Goal: Task Accomplishment & Management: Manage account settings

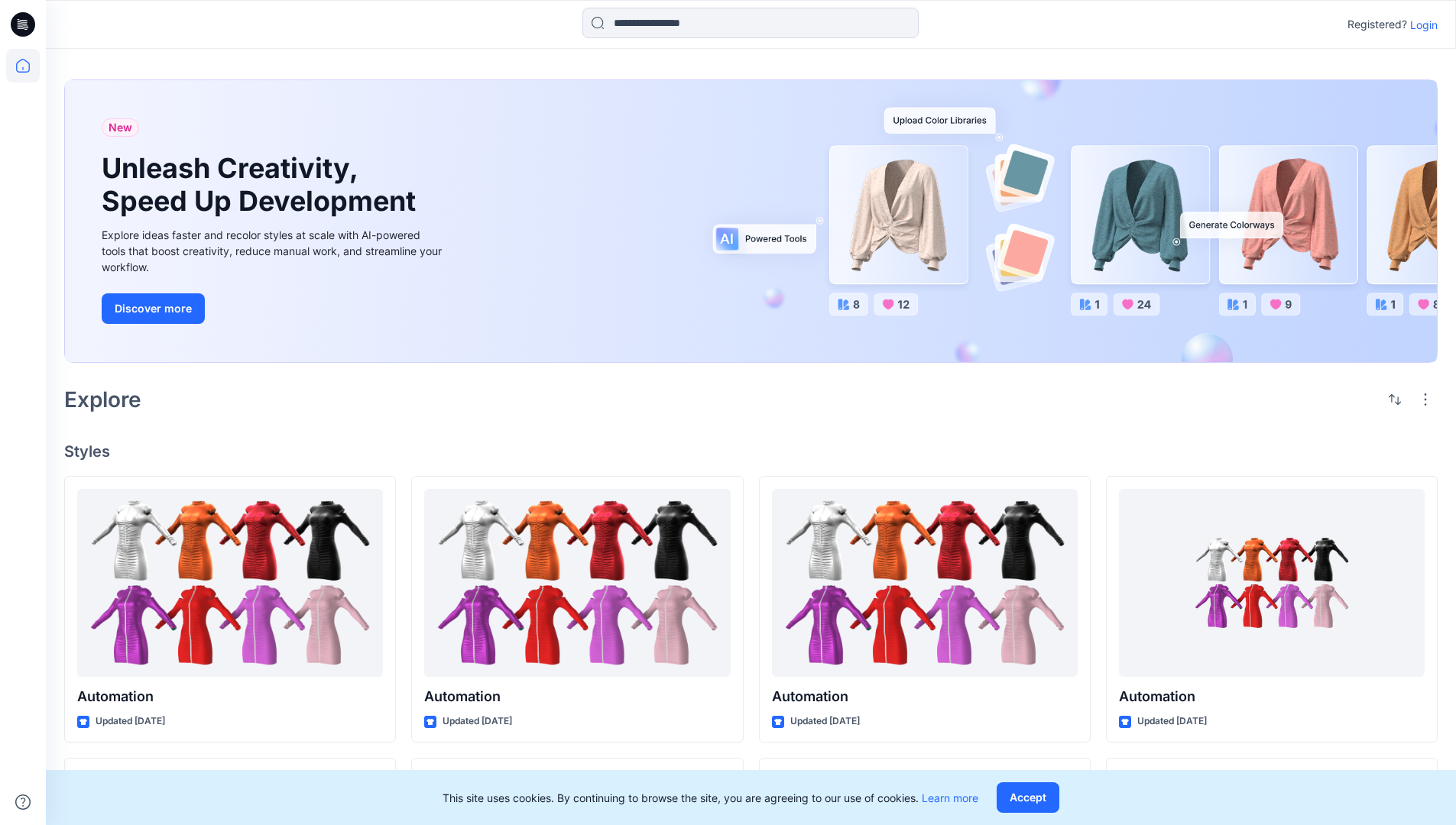
click at [1420, 25] on p "Login" at bounding box center [1424, 25] width 28 height 16
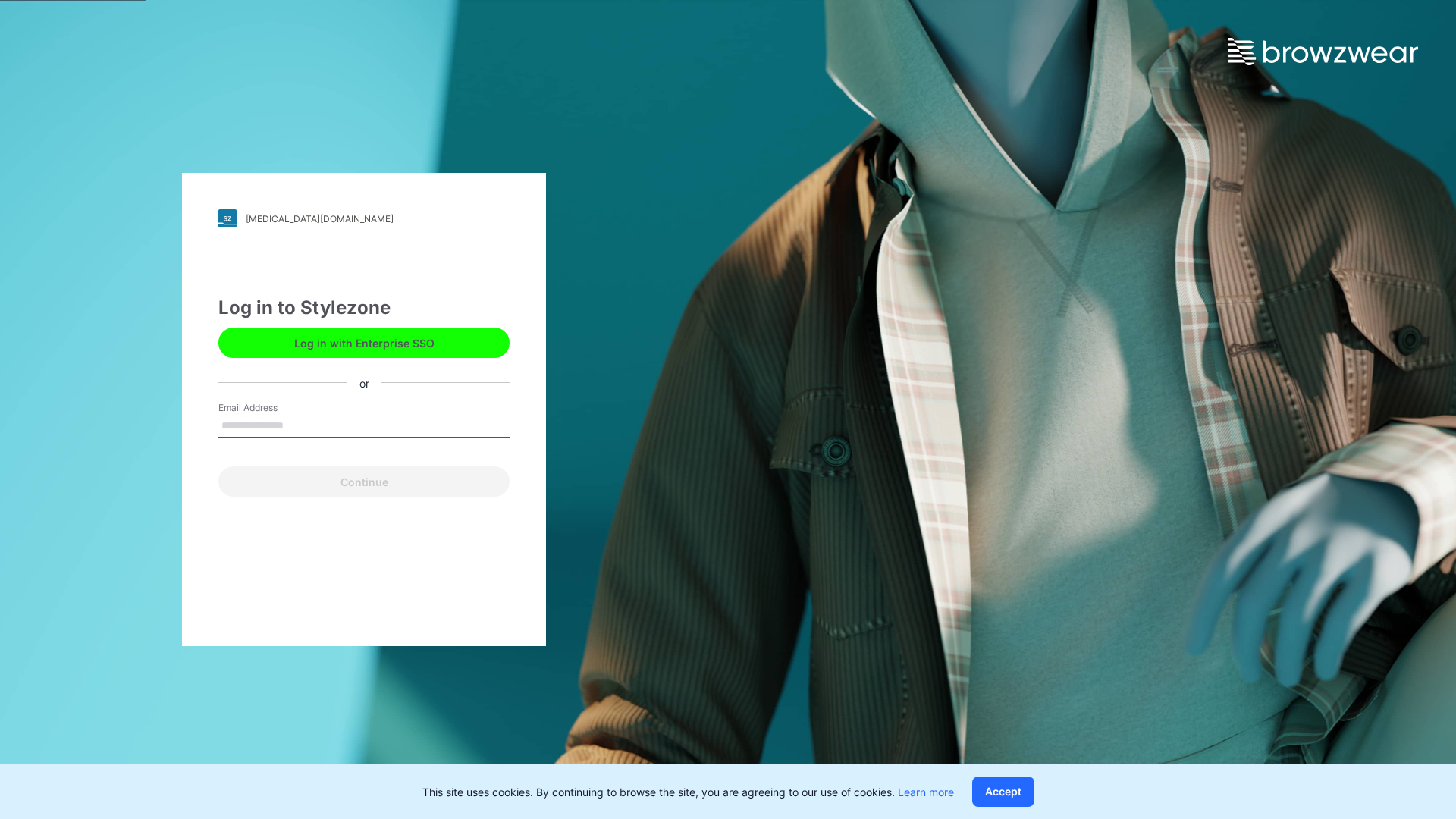
click at [299, 425] on input "Email Address" at bounding box center [364, 426] width 291 height 23
type input "**********"
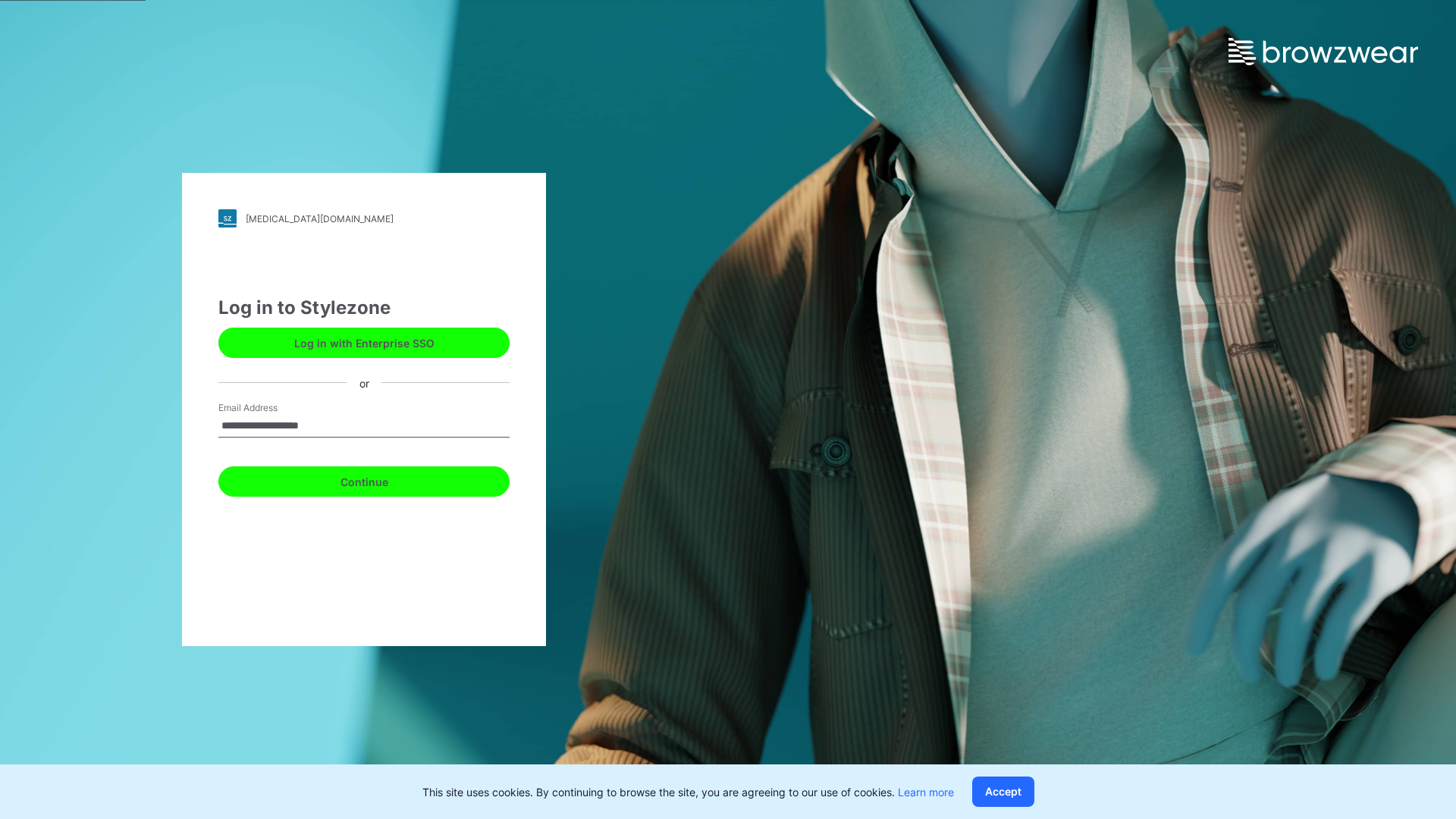
click at [380, 479] on button "Continue" at bounding box center [364, 482] width 291 height 30
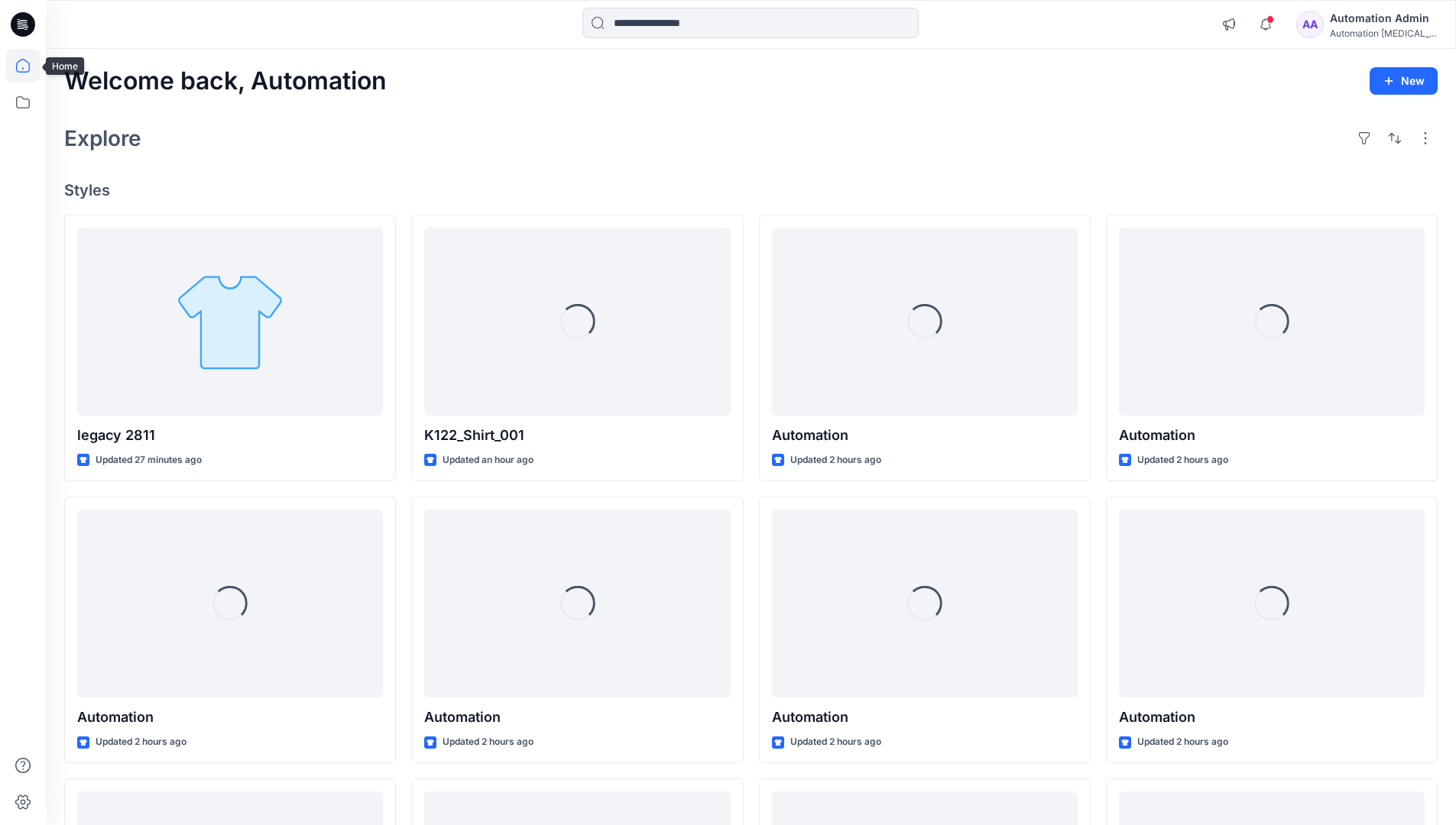
click at [29, 66] on icon at bounding box center [22, 65] width 13 height 13
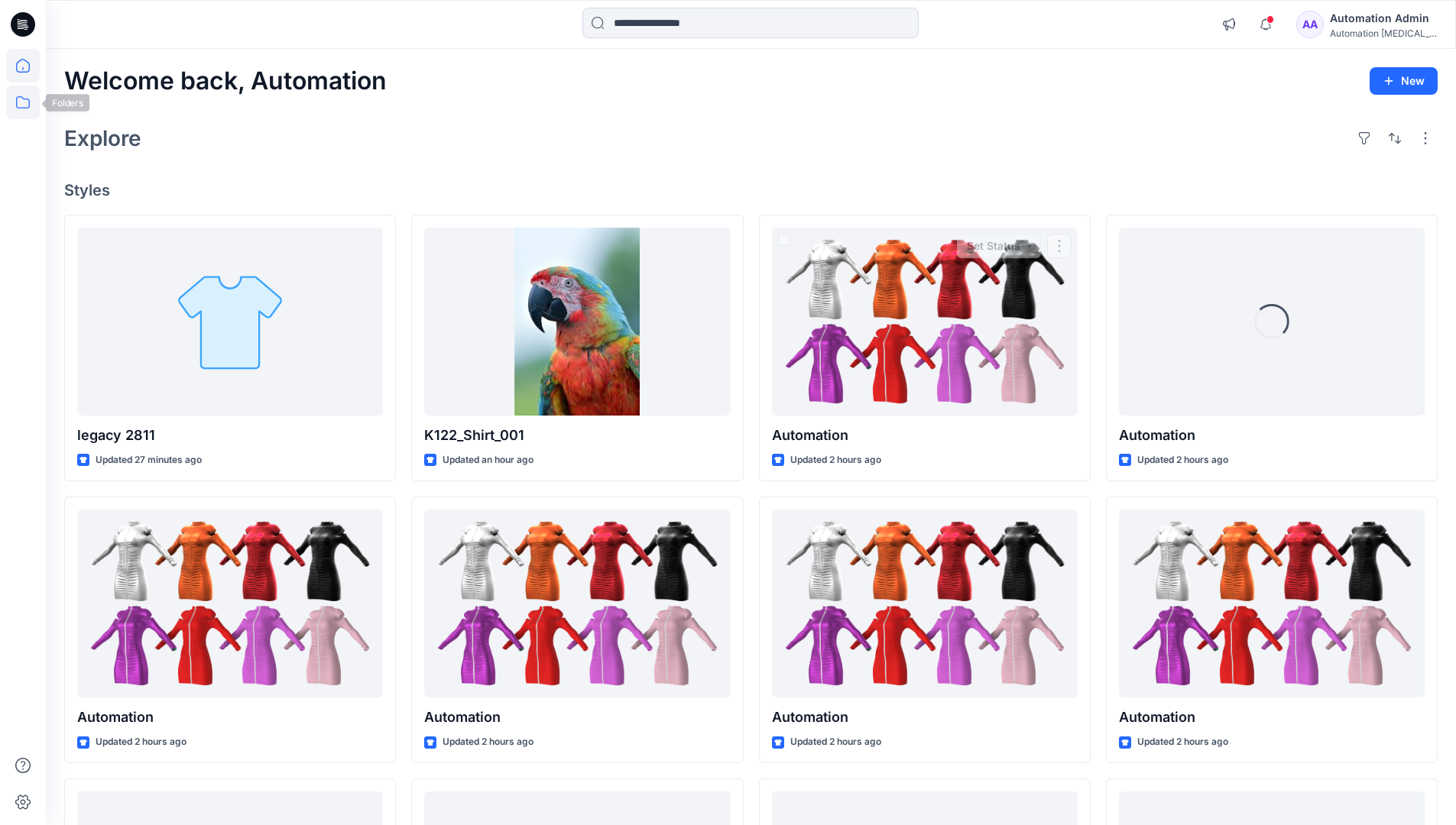
click at [21, 103] on icon at bounding box center [23, 102] width 34 height 34
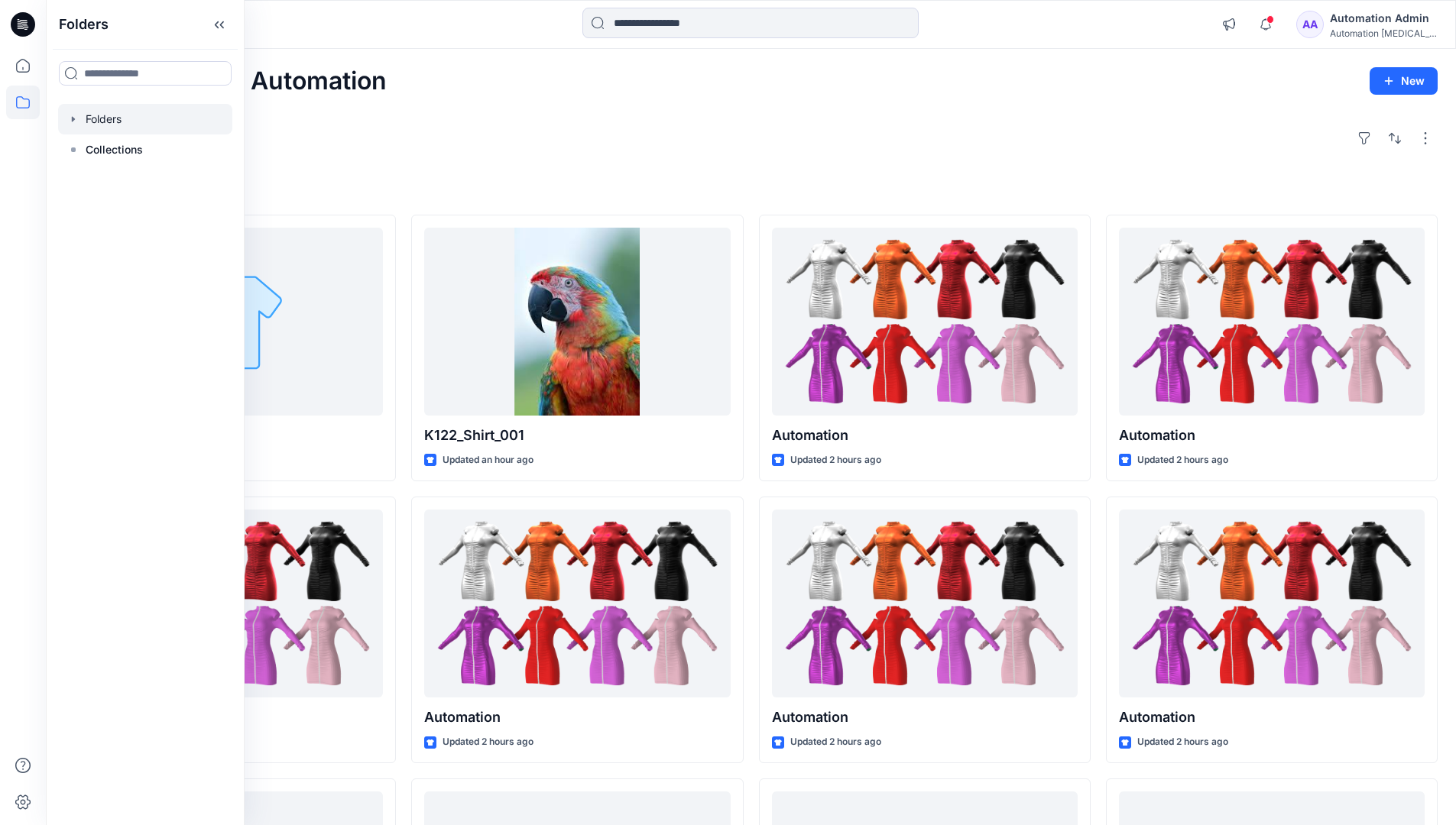
click at [124, 116] on div at bounding box center [145, 119] width 174 height 30
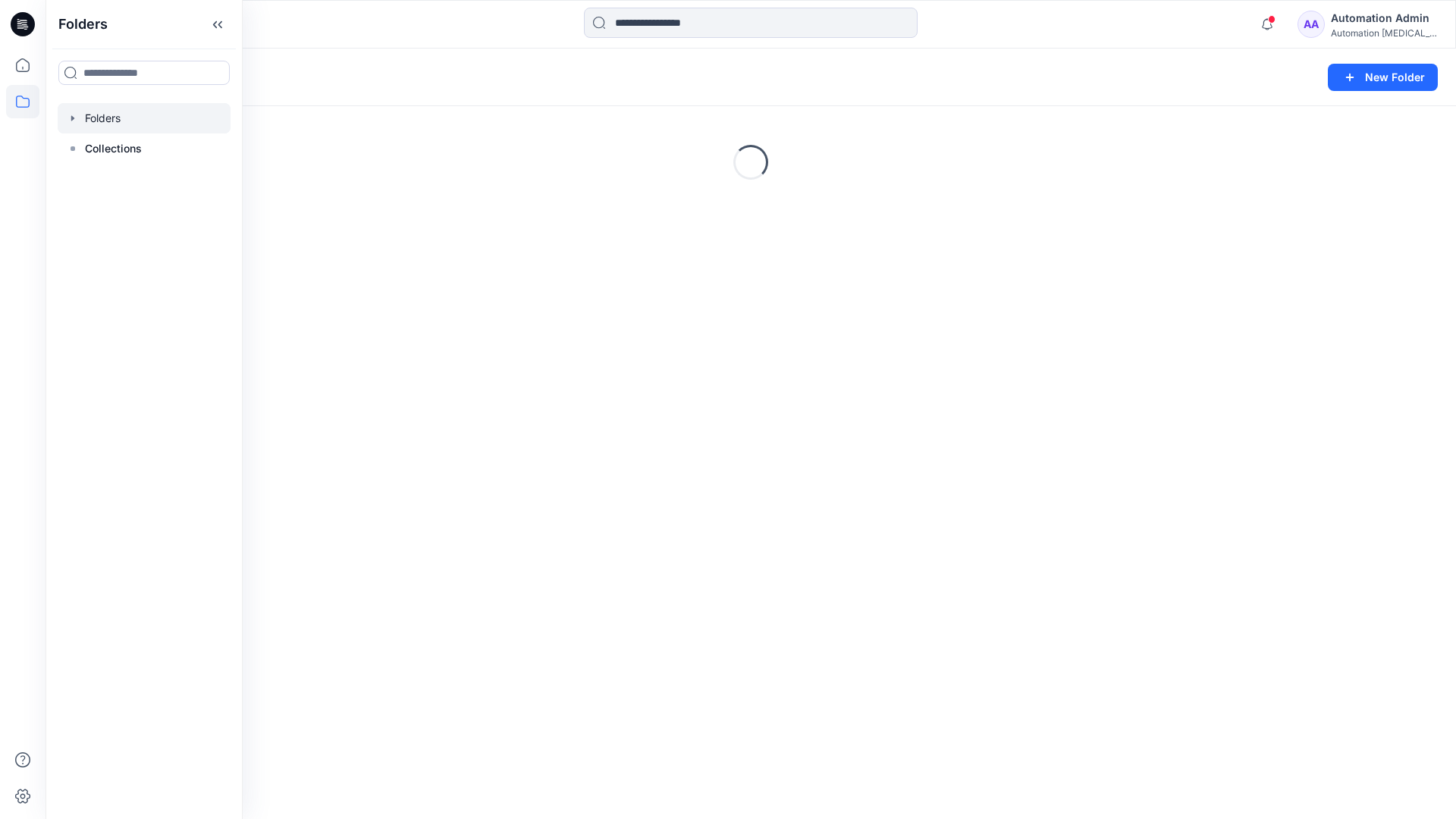
click at [882, 447] on div "Folders New Folder Loading..." at bounding box center [751, 433] width 1410 height 770
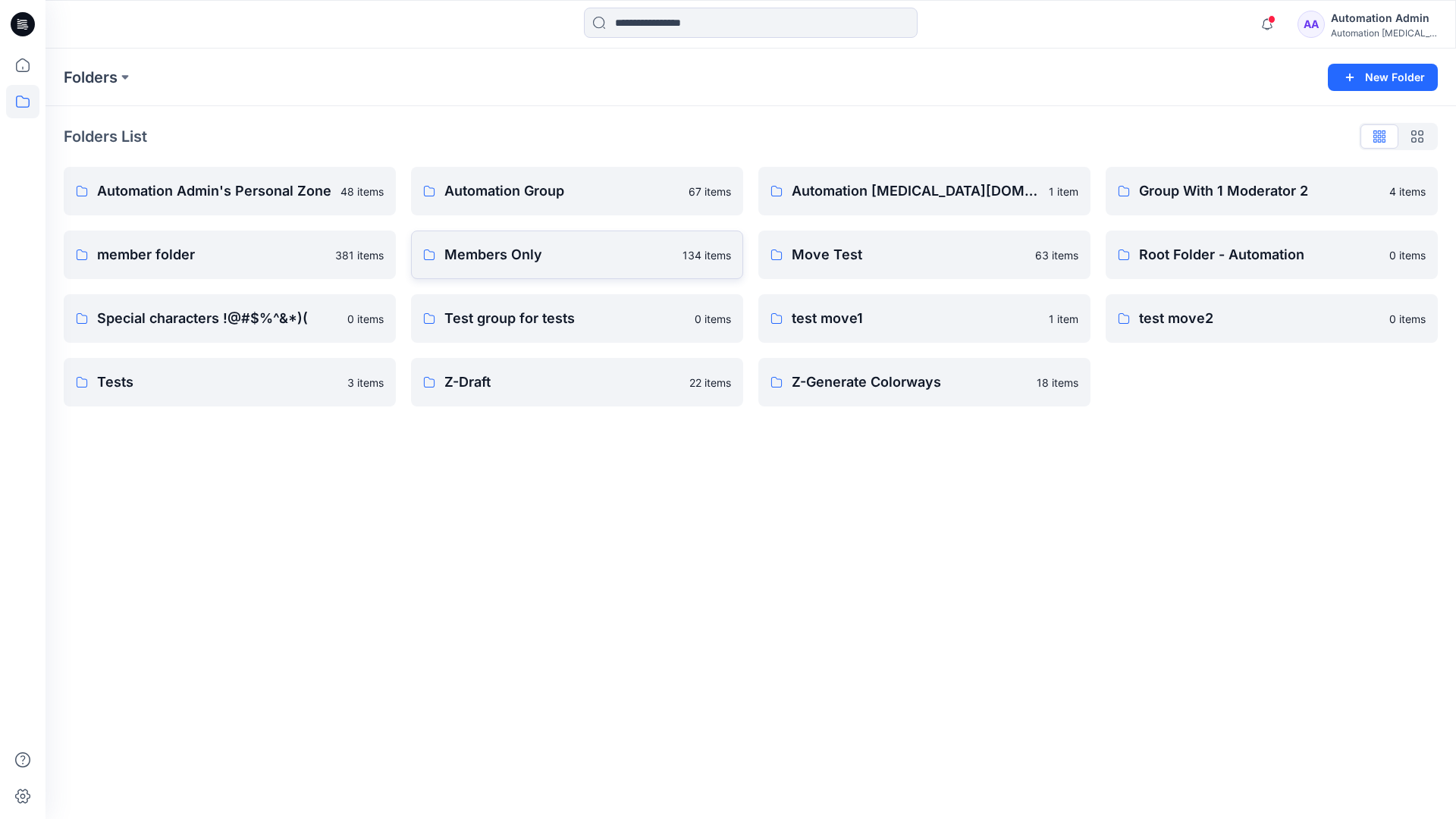
click at [579, 267] on link "Members Only 134 items" at bounding box center [577, 254] width 332 height 49
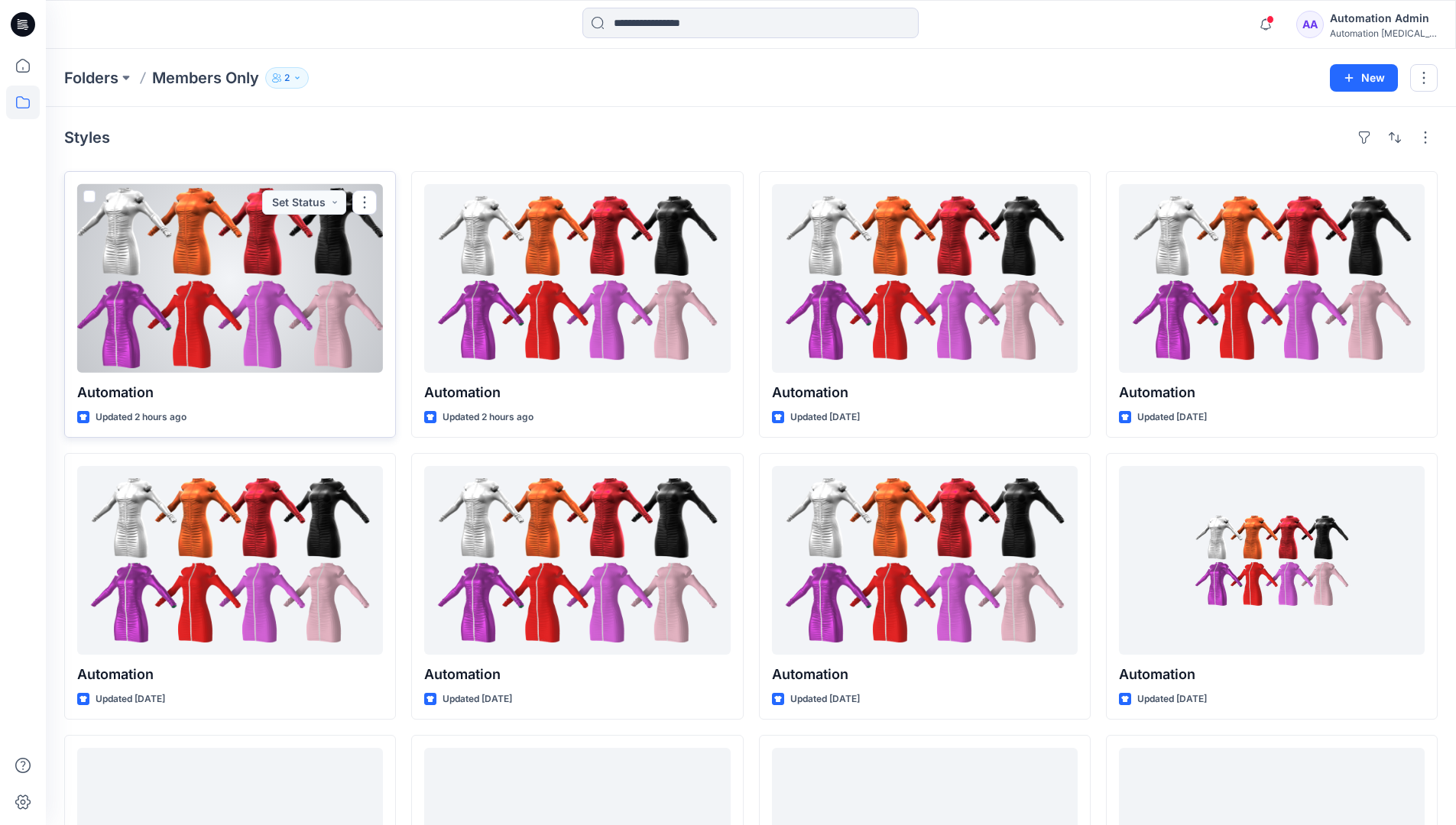
click at [88, 196] on span at bounding box center [90, 196] width 12 height 12
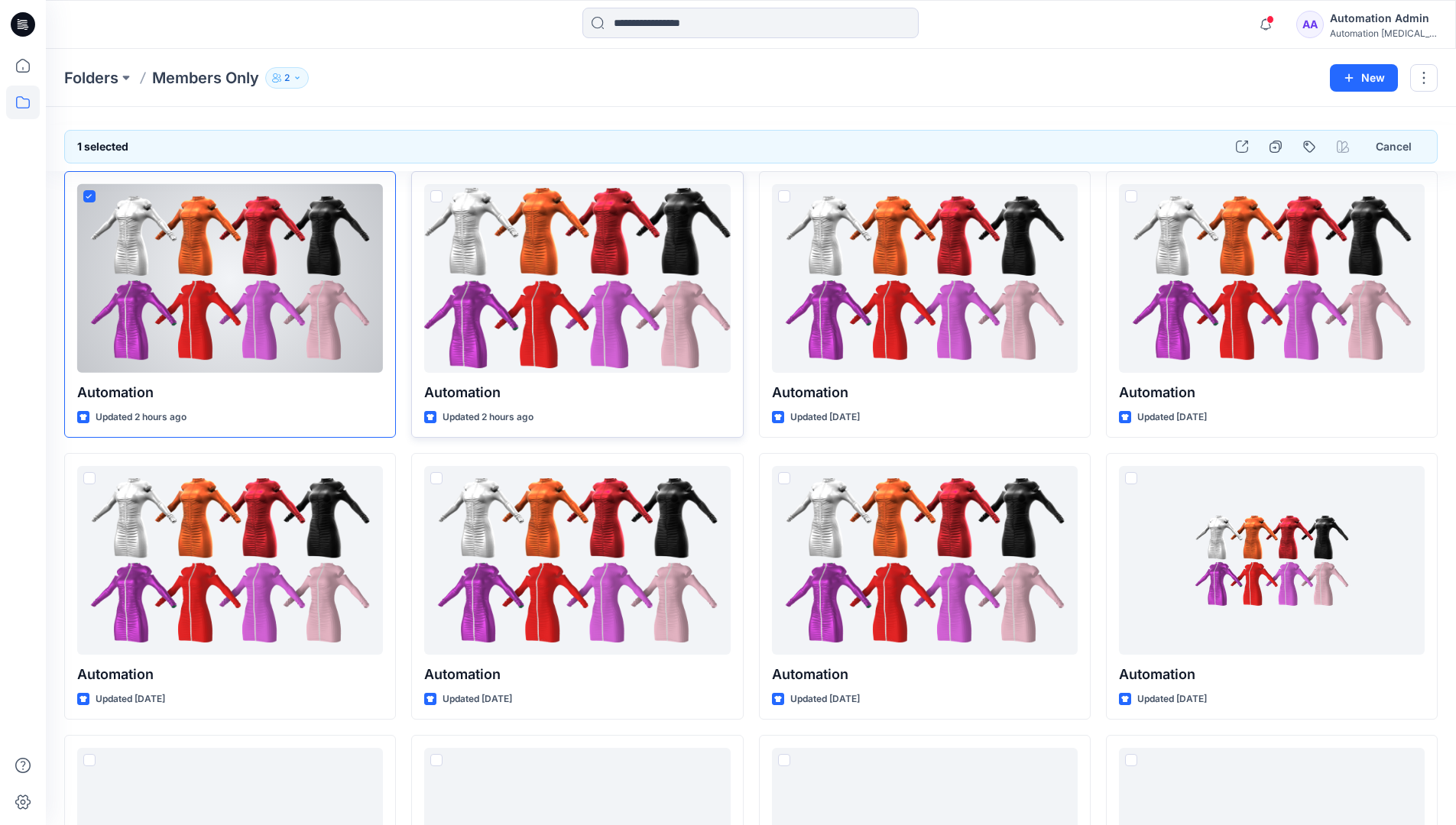
click at [436, 195] on span at bounding box center [437, 196] width 12 height 12
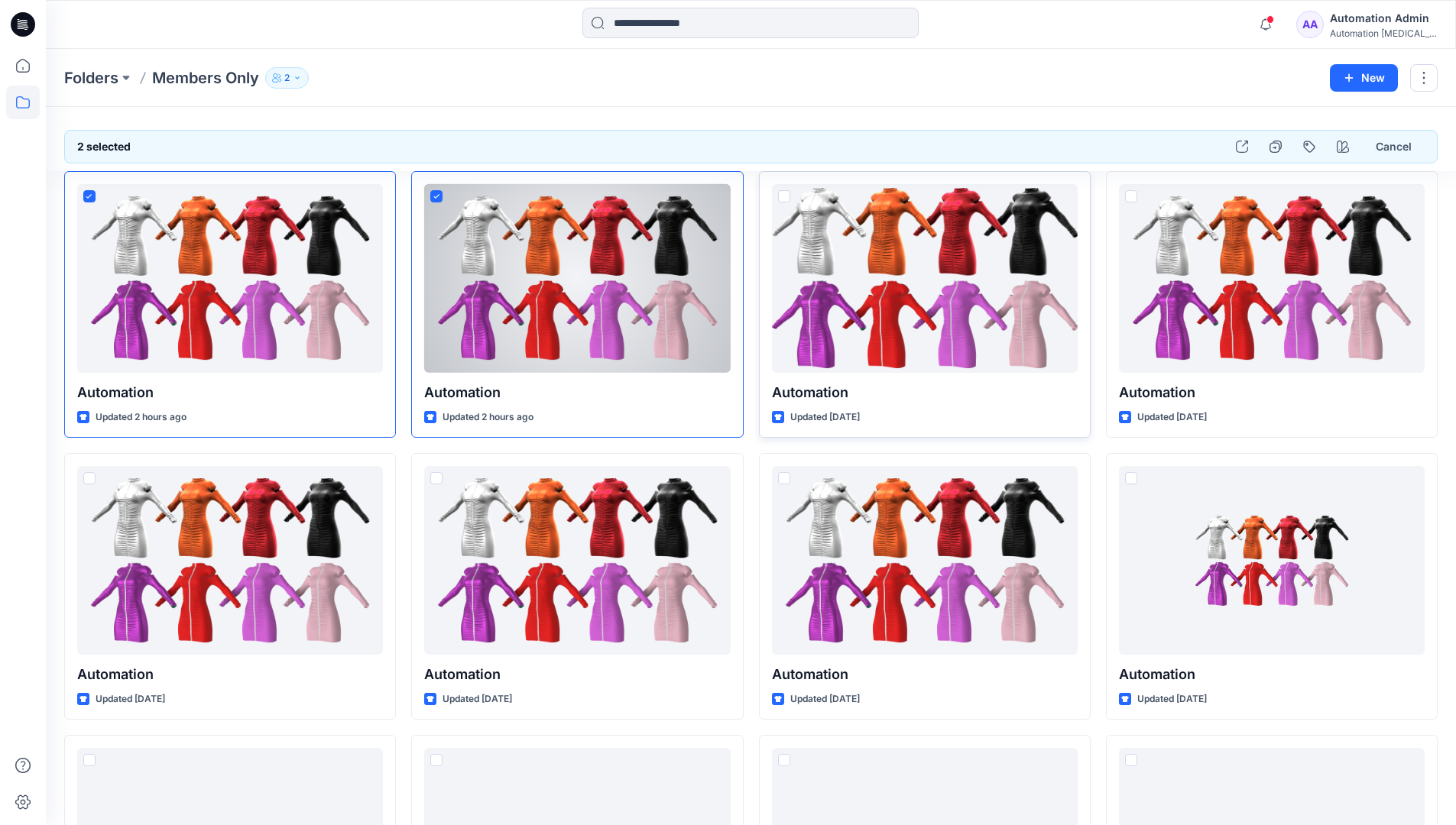
click at [787, 196] on span at bounding box center [784, 196] width 12 height 12
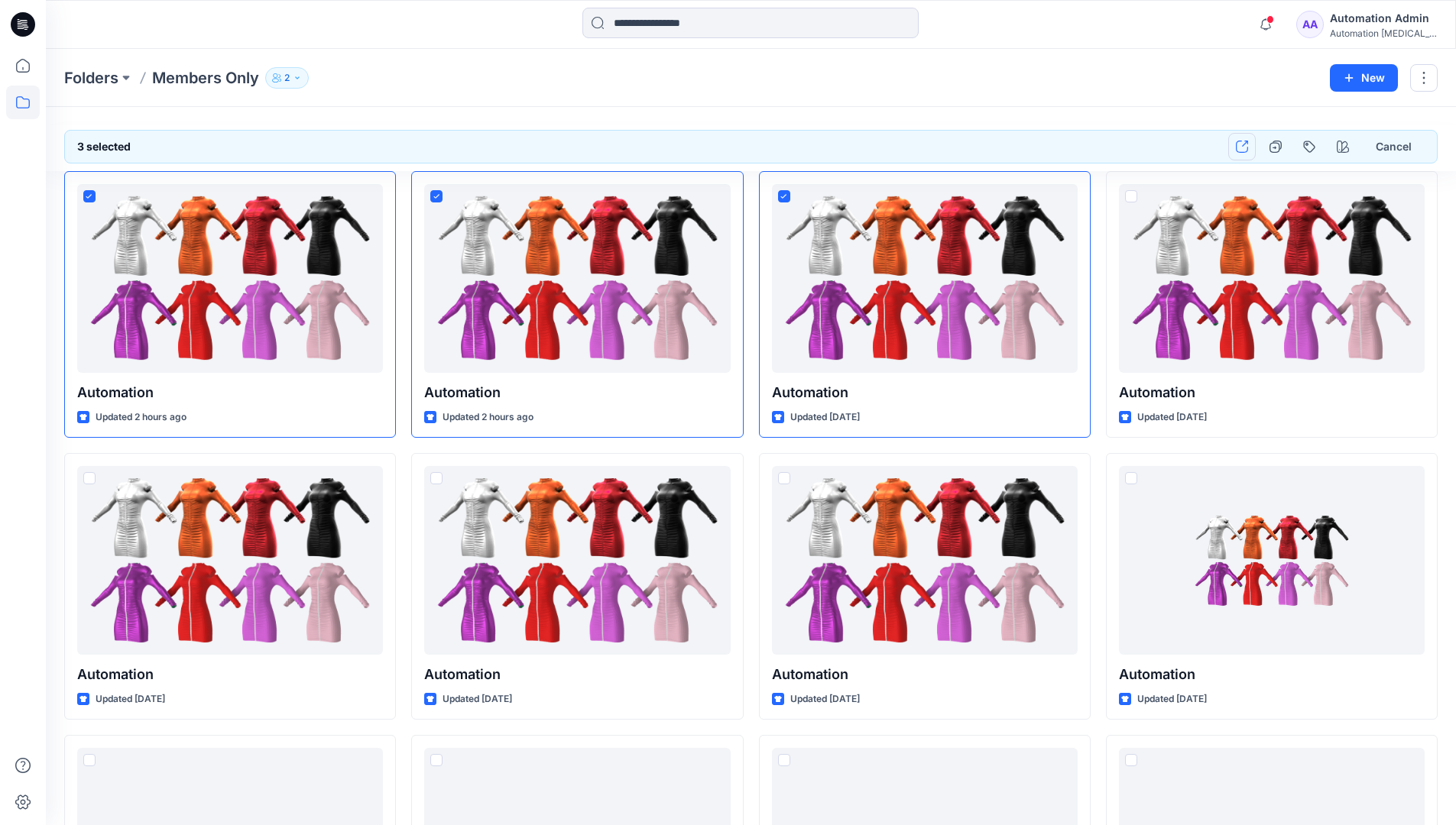
click at [1243, 147] on icon "button" at bounding box center [1243, 147] width 12 height 12
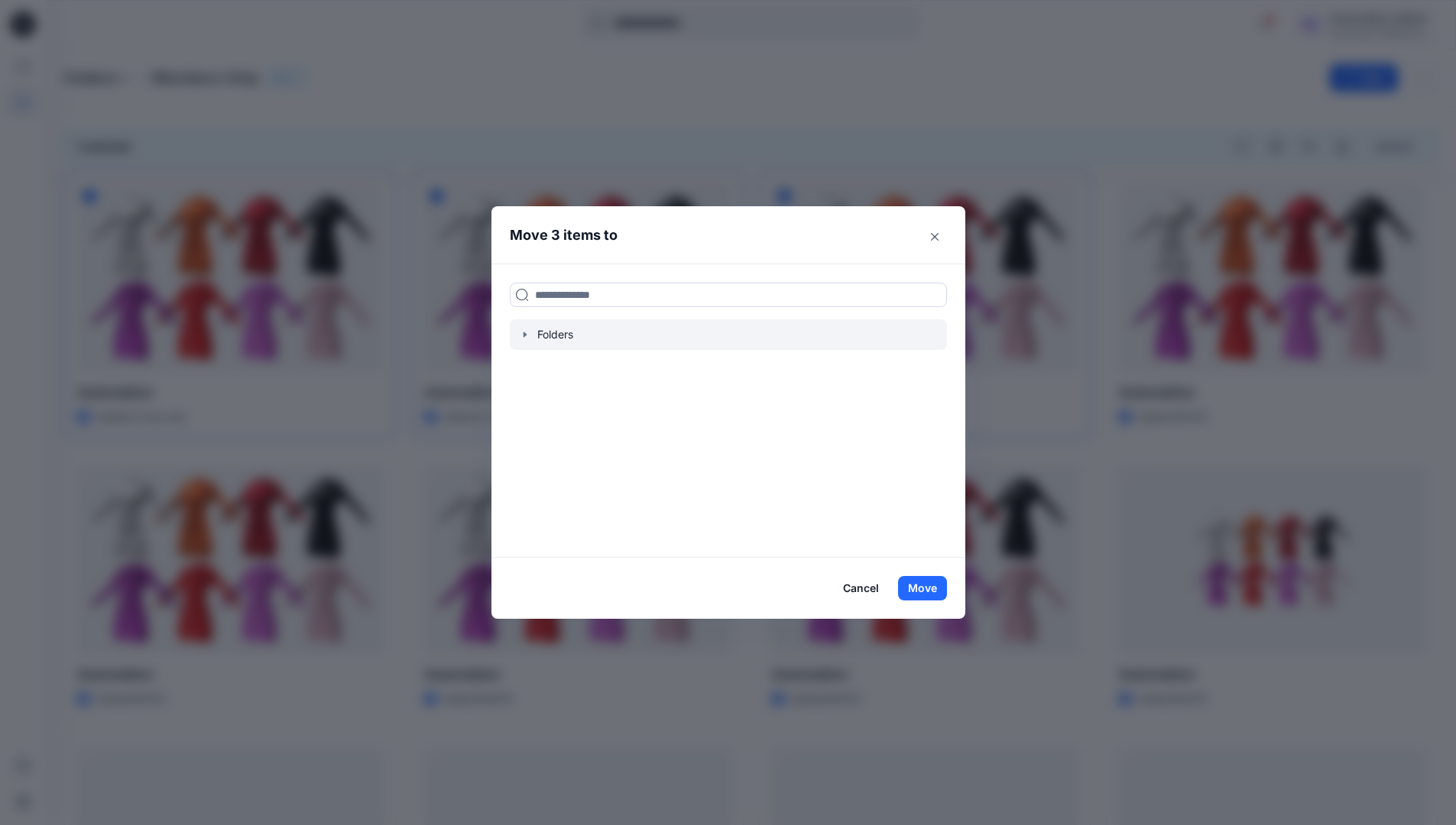
click at [527, 336] on icon "button" at bounding box center [526, 335] width 12 height 12
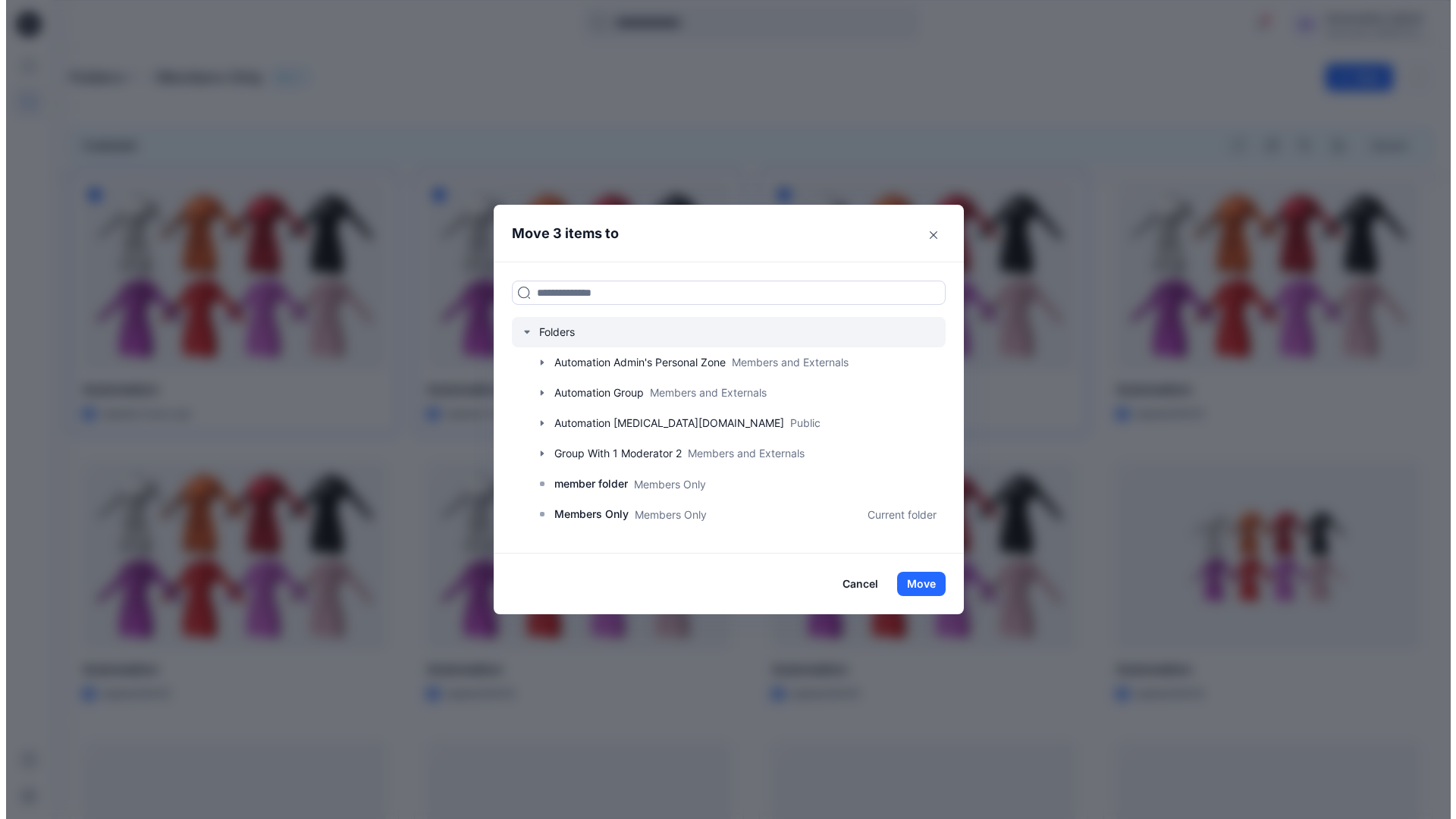
scroll to position [267, 0]
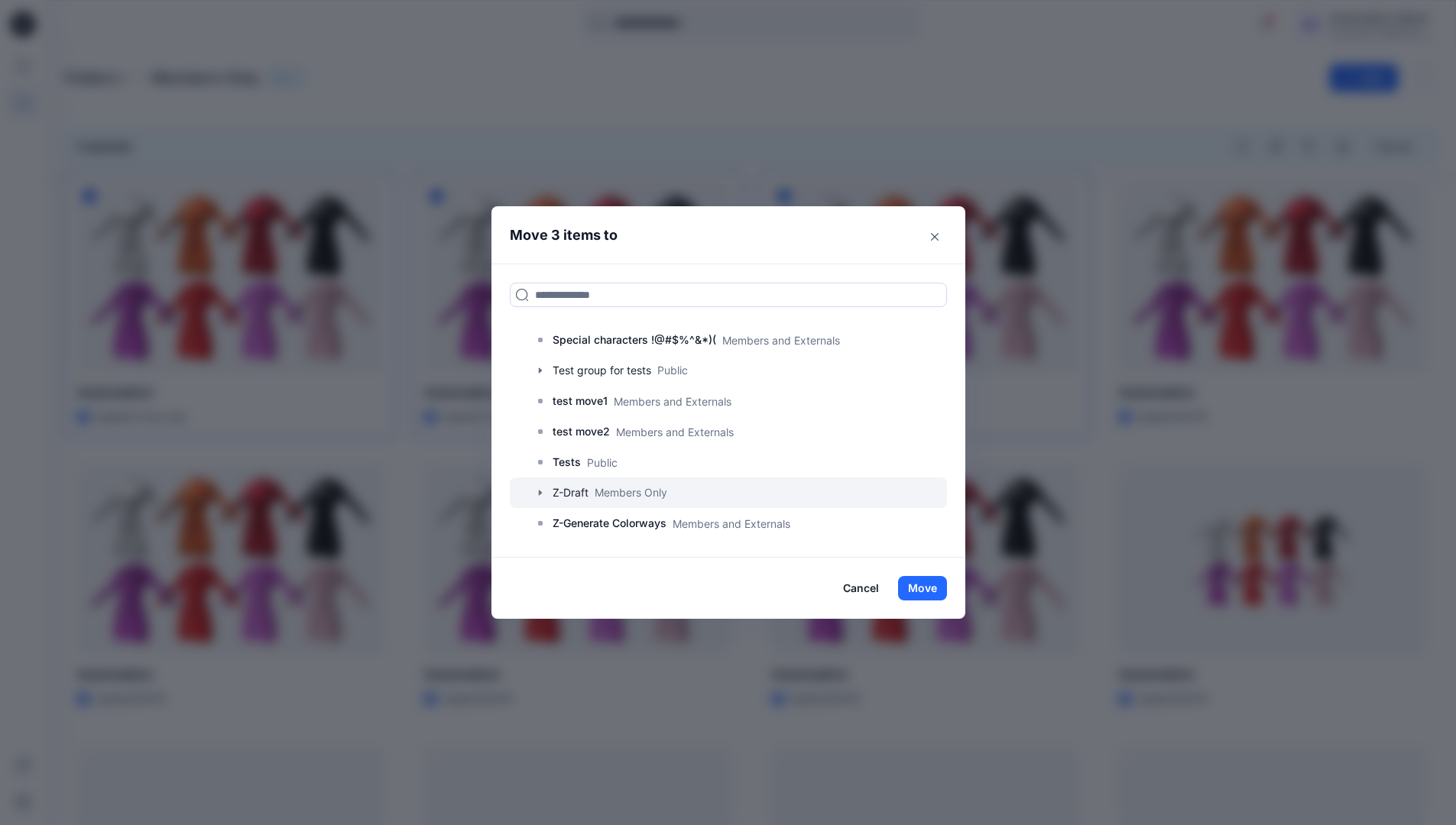
click at [581, 493] on div at bounding box center [728, 493] width 438 height 30
click at [923, 588] on button "Move" at bounding box center [922, 589] width 49 height 25
click at [93, 79] on p "Folders" at bounding box center [91, 78] width 54 height 21
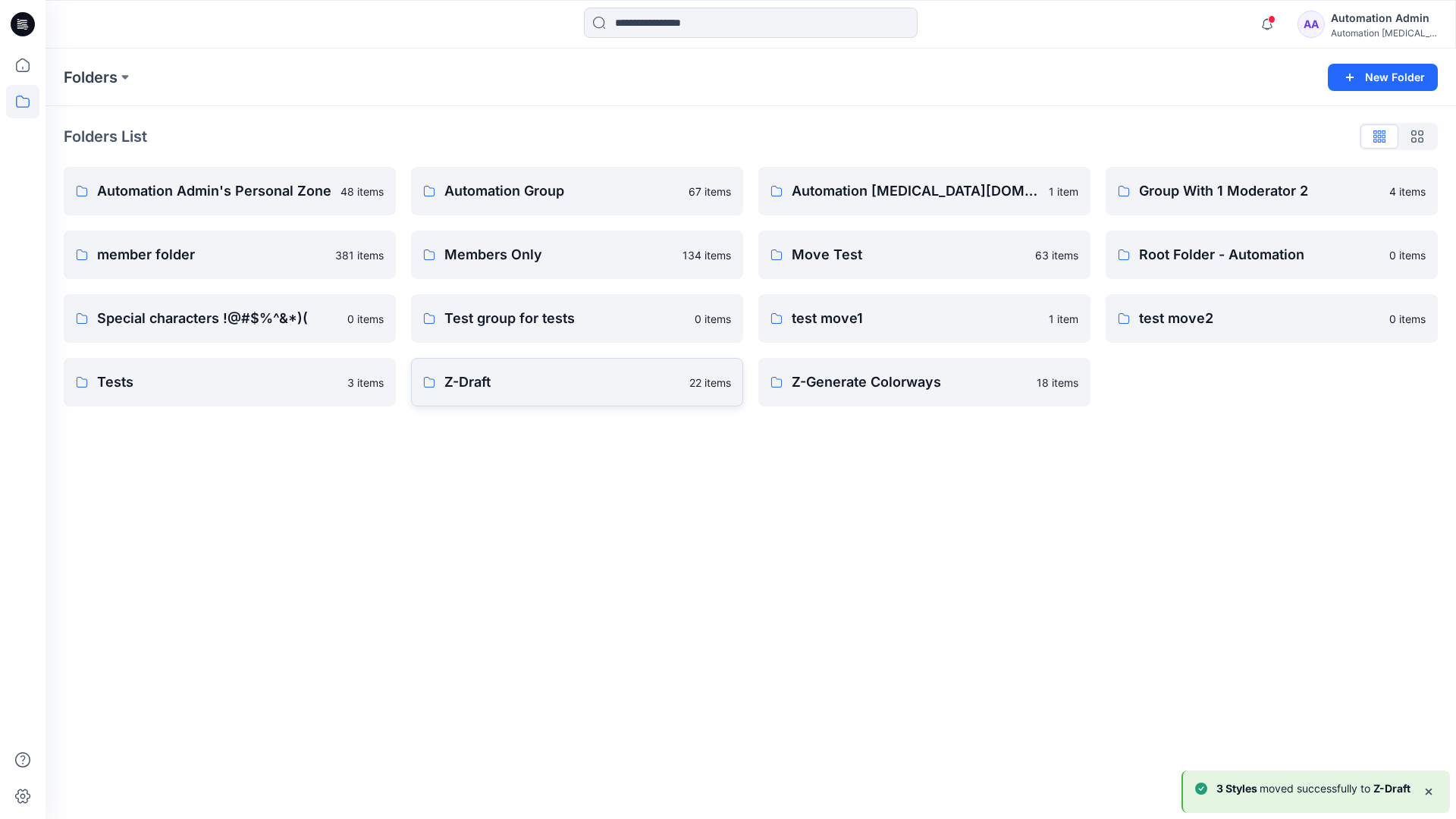
click at [596, 391] on p "Z-Draft" at bounding box center [562, 382] width 236 height 21
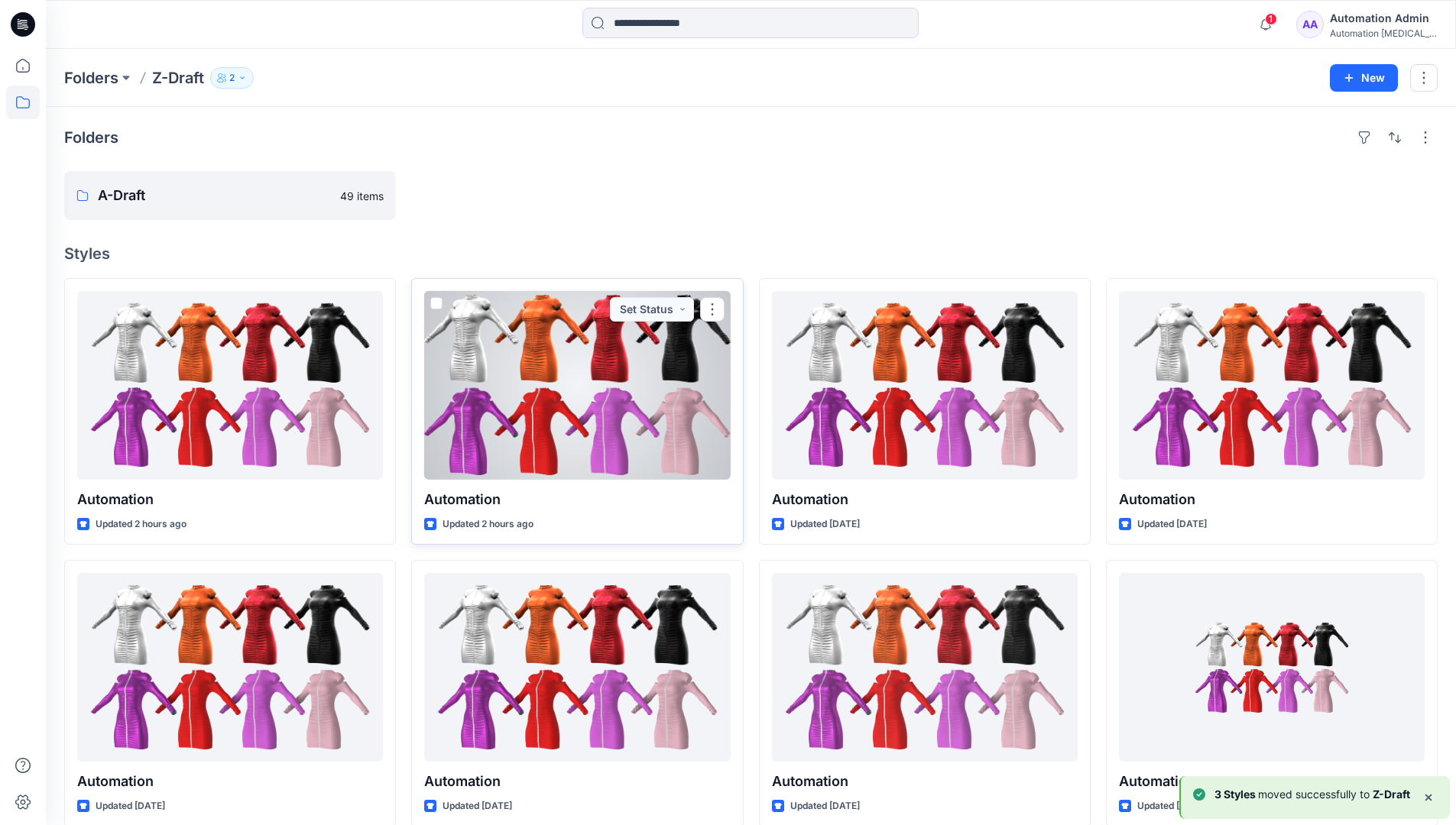
click at [436, 299] on span at bounding box center [437, 303] width 12 height 12
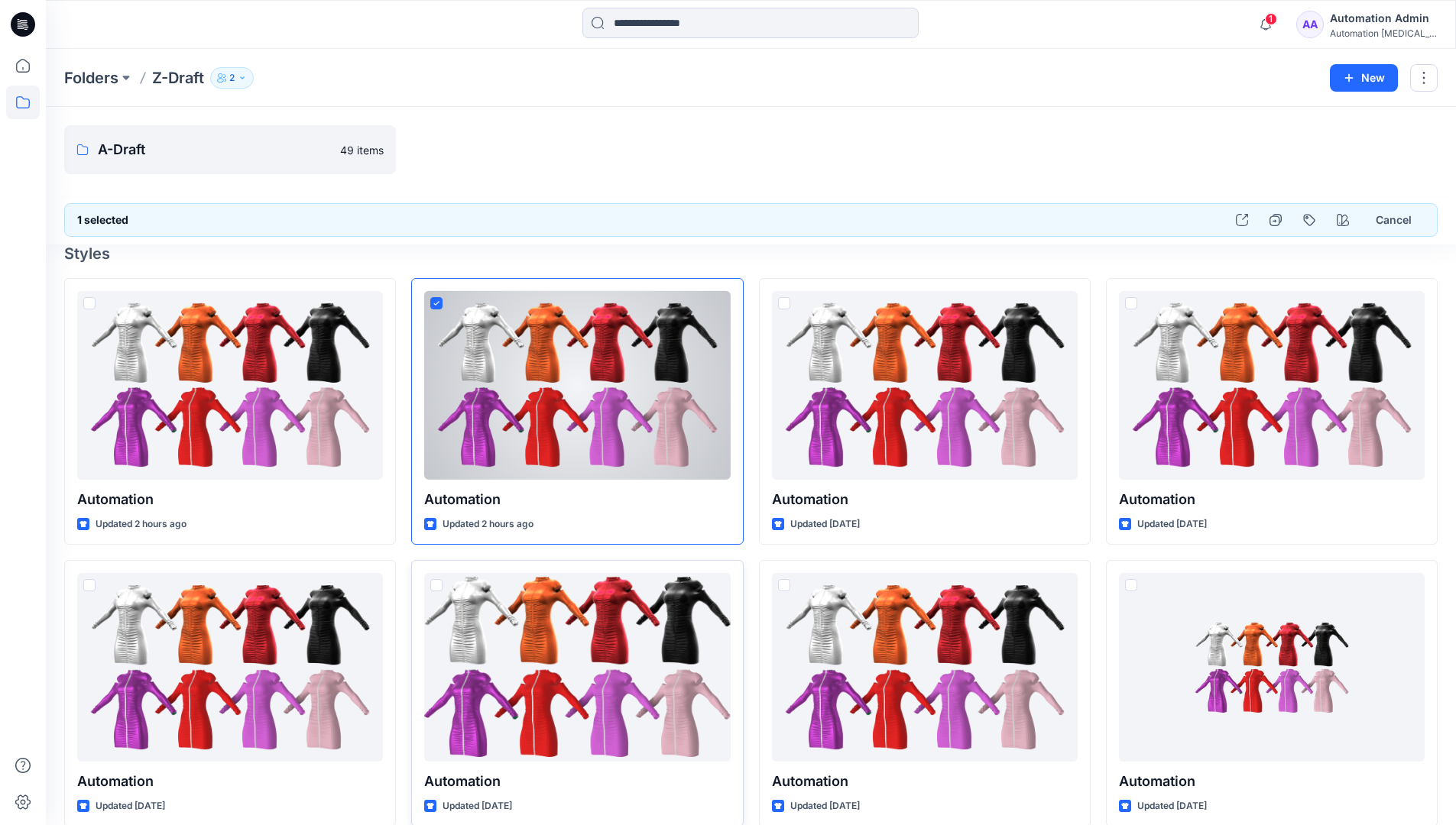
click at [438, 588] on span at bounding box center [437, 585] width 12 height 12
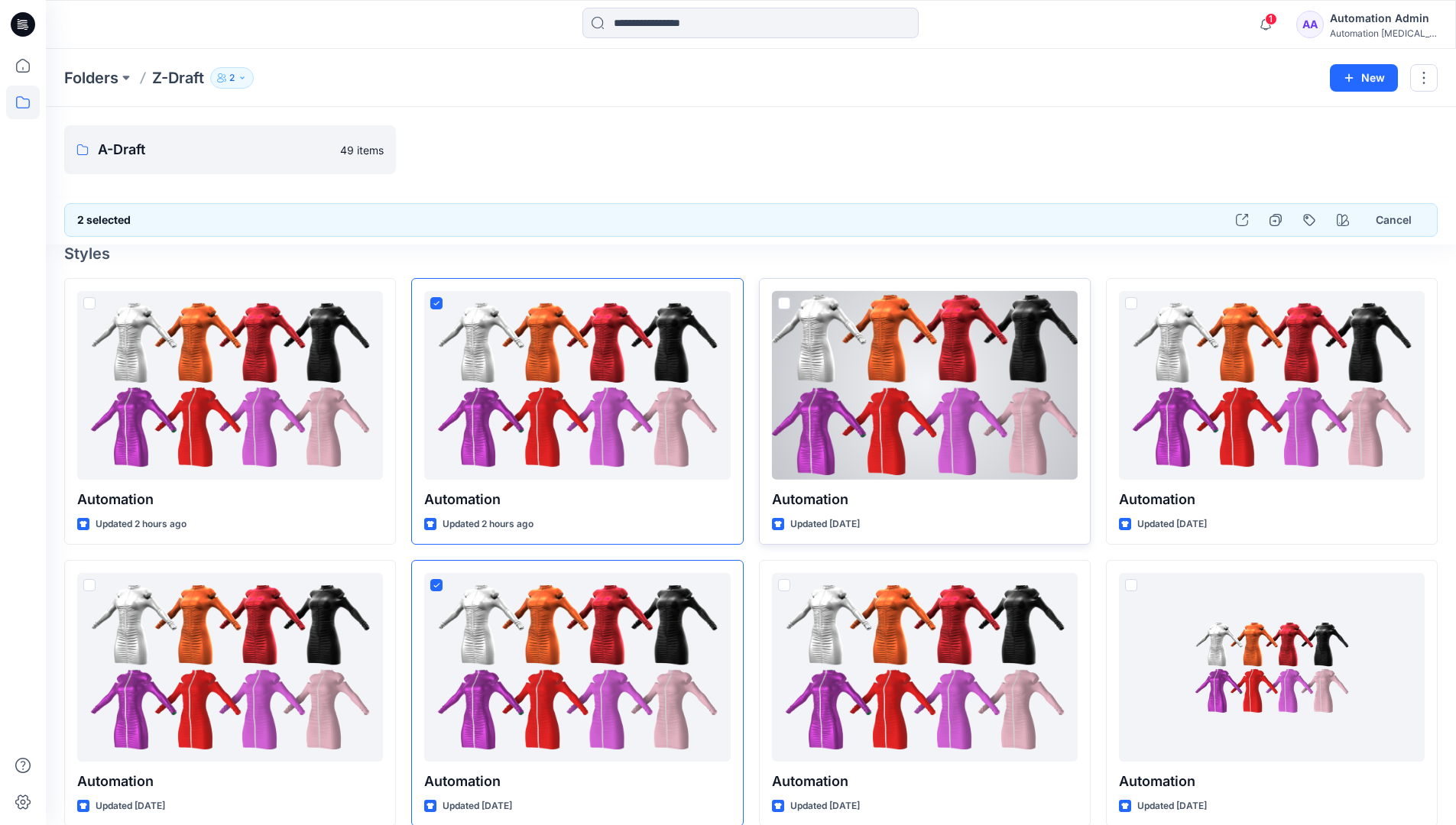
click at [782, 307] on span at bounding box center [784, 303] width 12 height 12
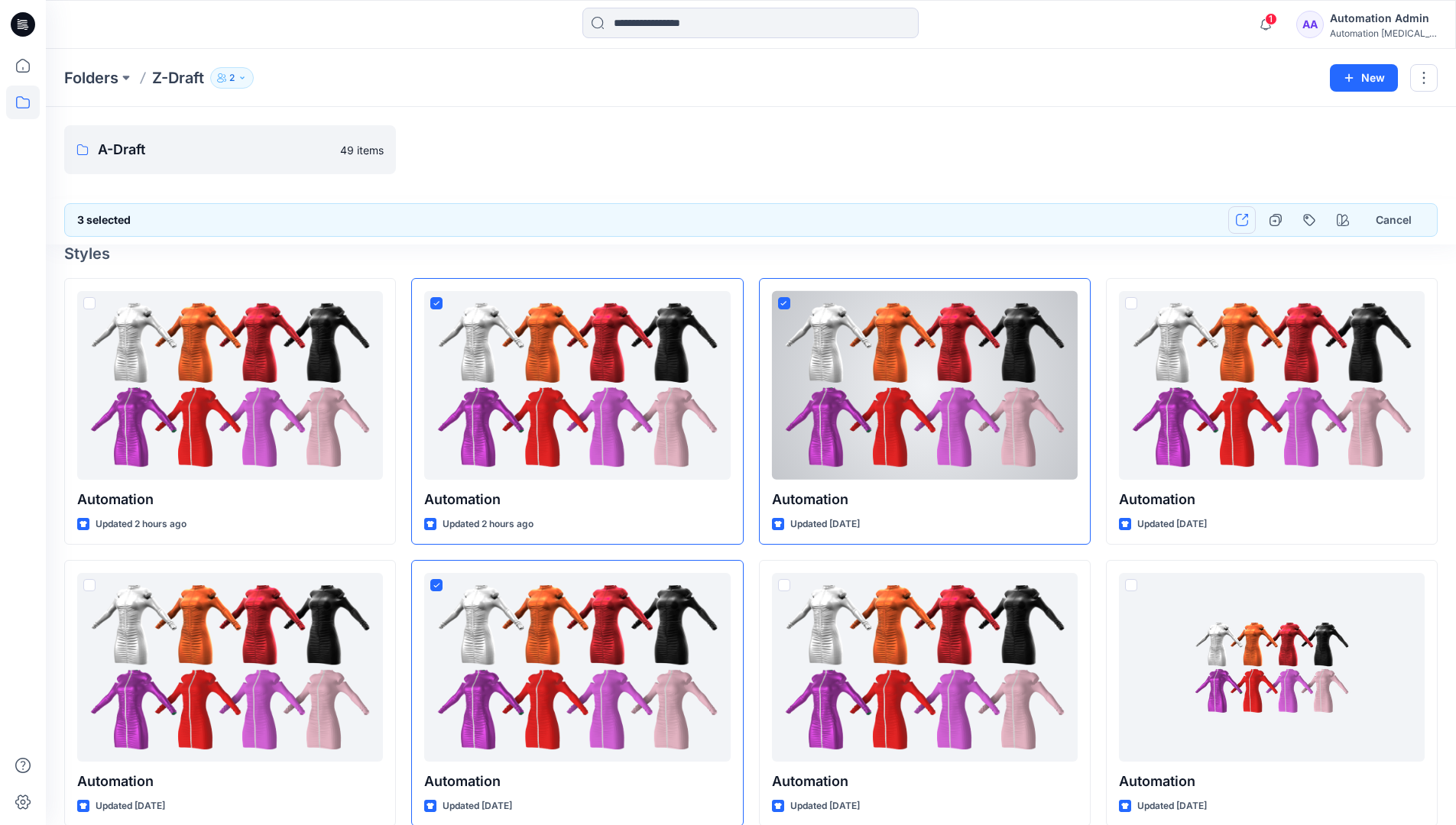
click at [1243, 220] on icon "button" at bounding box center [1243, 220] width 12 height 12
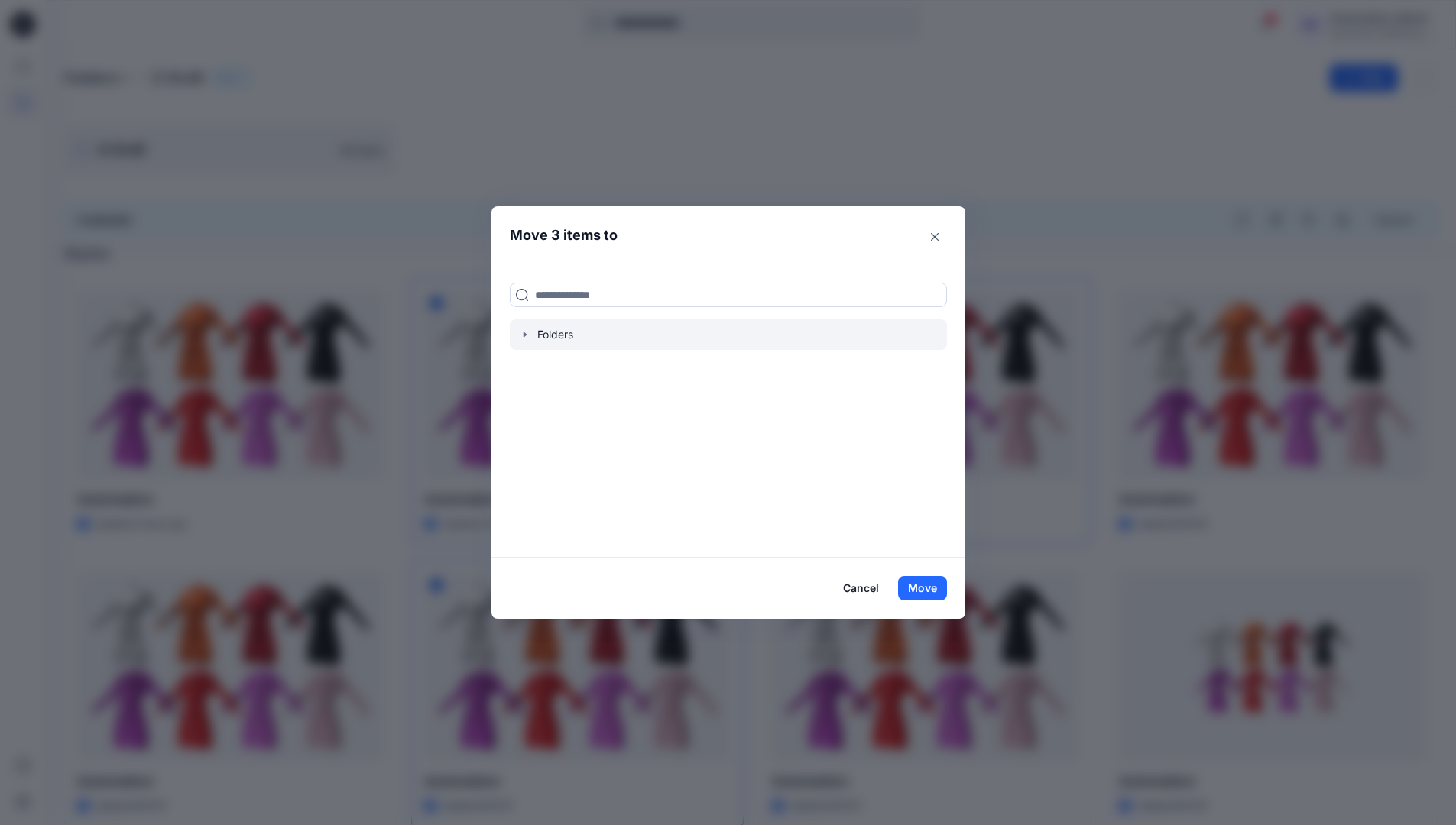
click at [526, 335] on icon "button" at bounding box center [524, 334] width 3 height 5
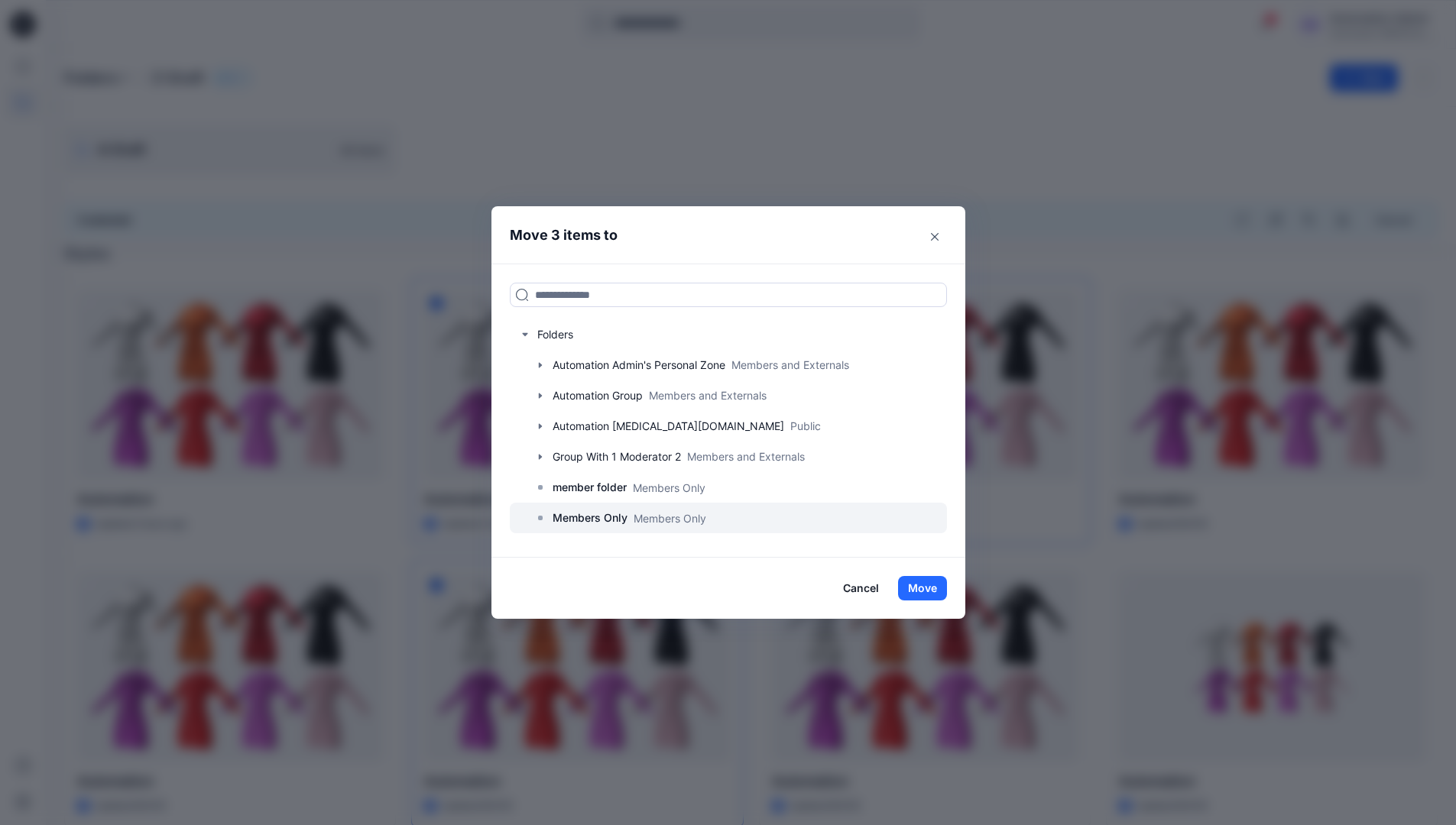
click at [594, 516] on p "Members Only" at bounding box center [590, 517] width 75 height 19
click at [927, 588] on button "Move" at bounding box center [922, 589] width 49 height 25
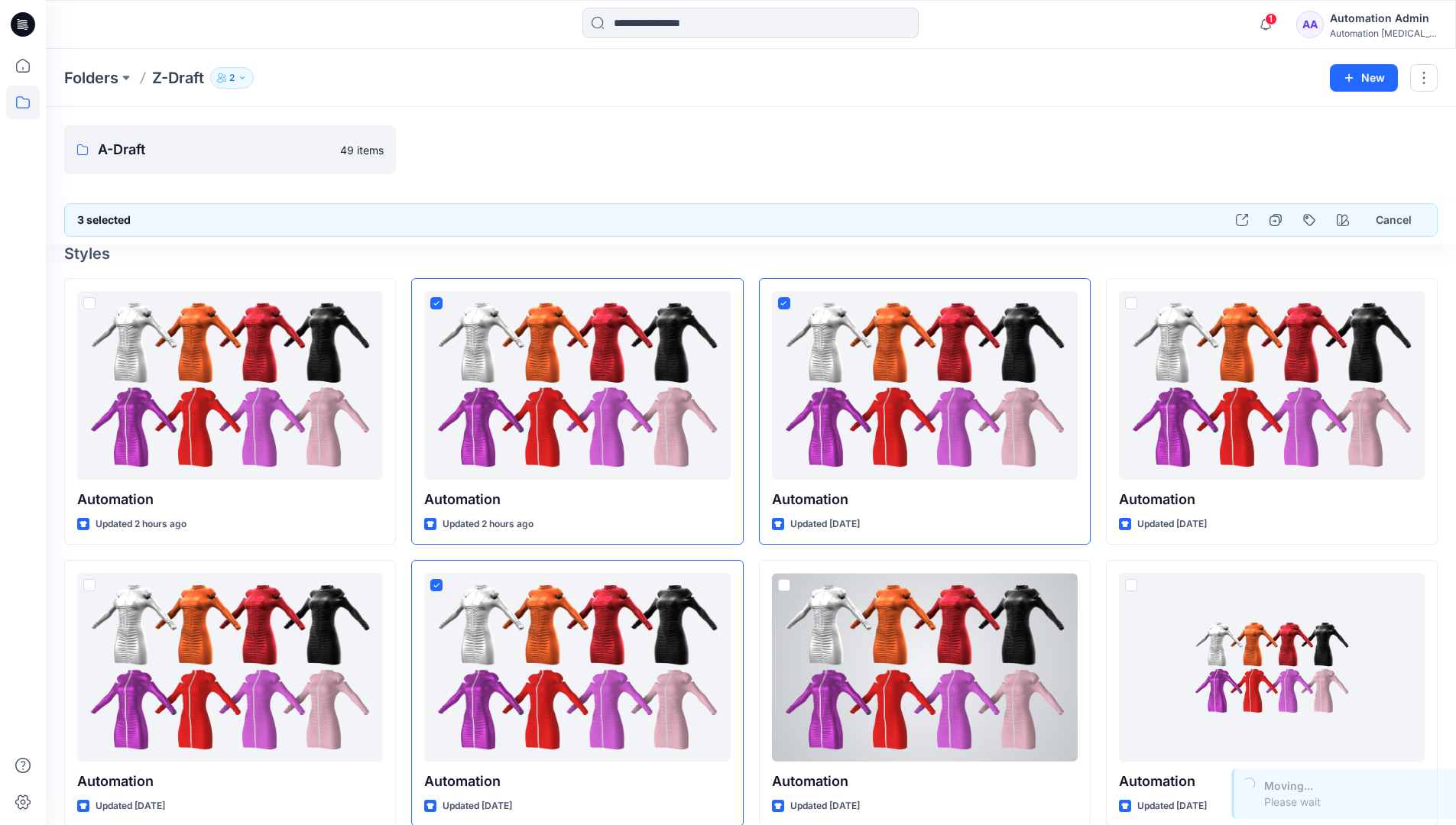
click at [1356, 26] on div "Automation Admin" at bounding box center [1383, 18] width 107 height 19
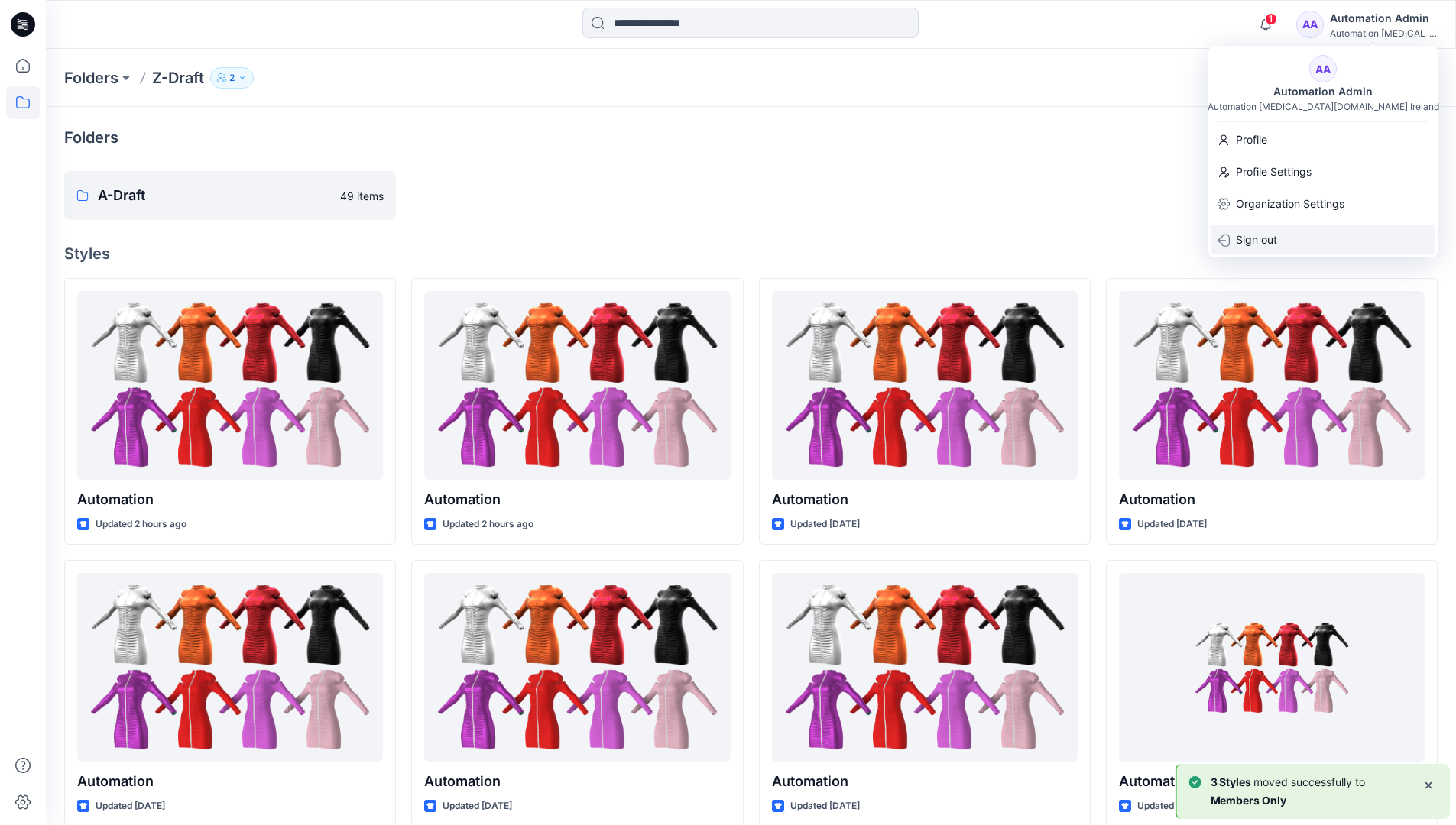
click at [1265, 233] on p "Sign out" at bounding box center [1257, 240] width 41 height 29
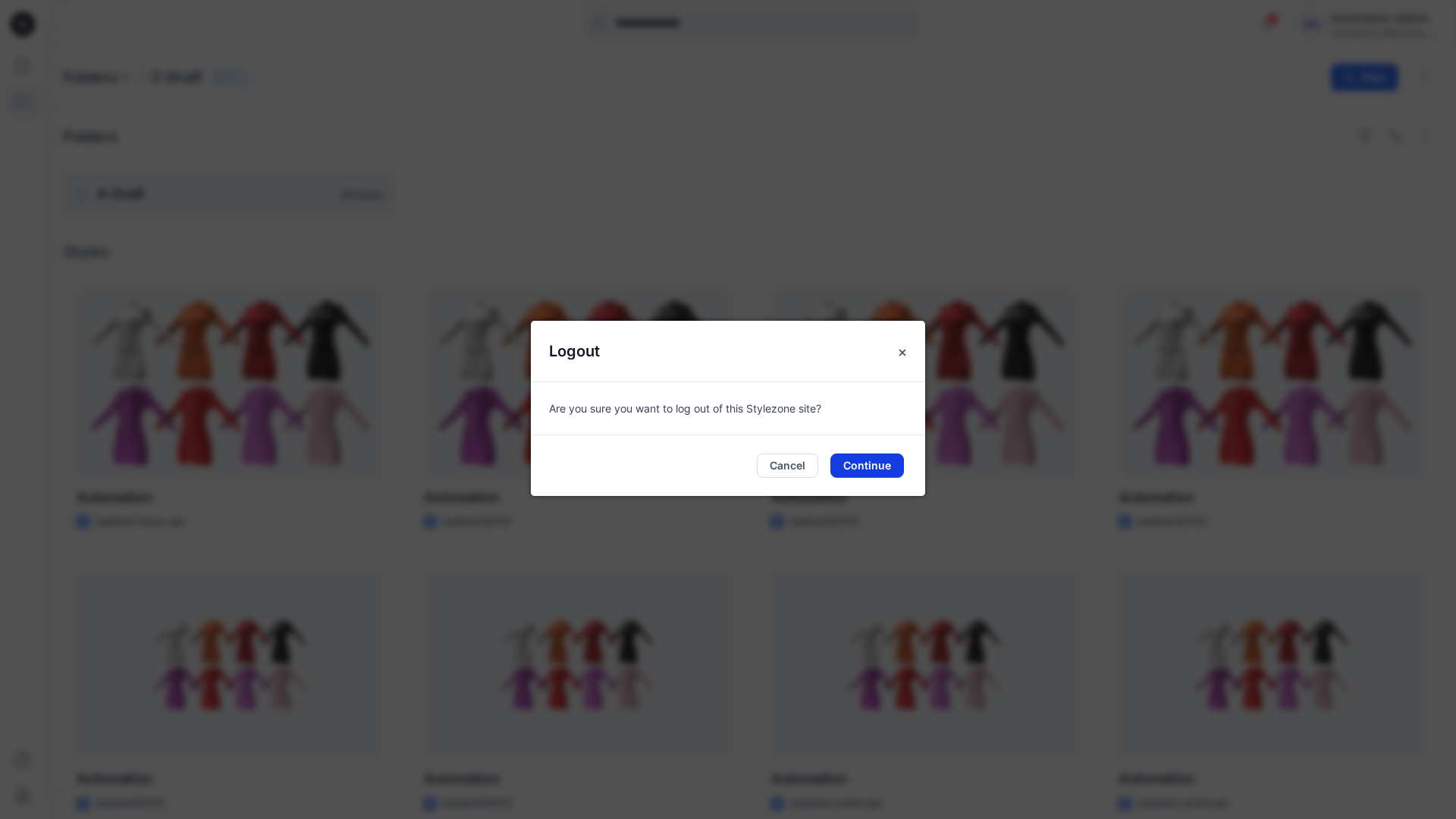
click at [859, 464] on button "Continue" at bounding box center [867, 466] width 73 height 25
